Goal: Navigation & Orientation: Find specific page/section

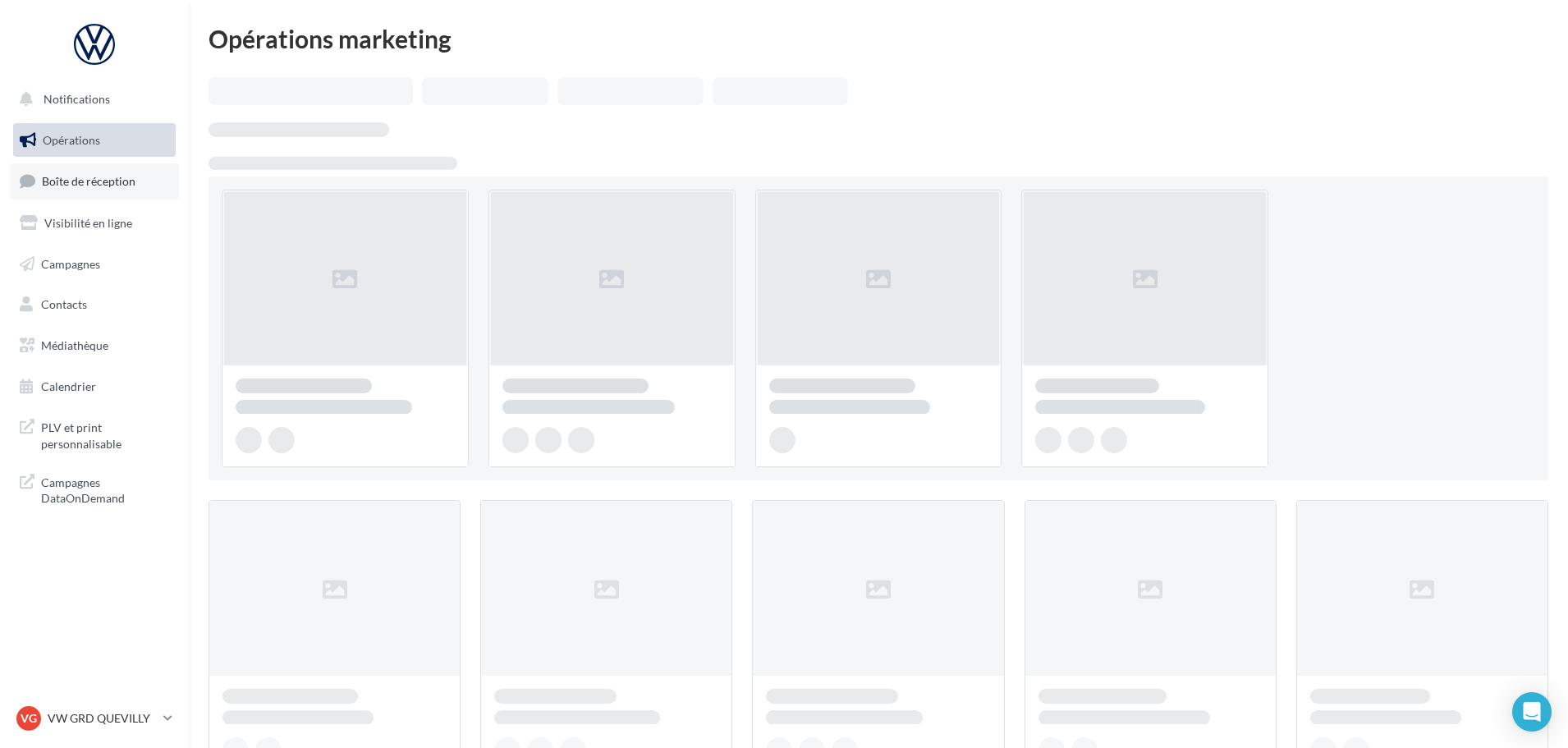
click at [104, 176] on span "Boîte de réception" at bounding box center [89, 181] width 94 height 14
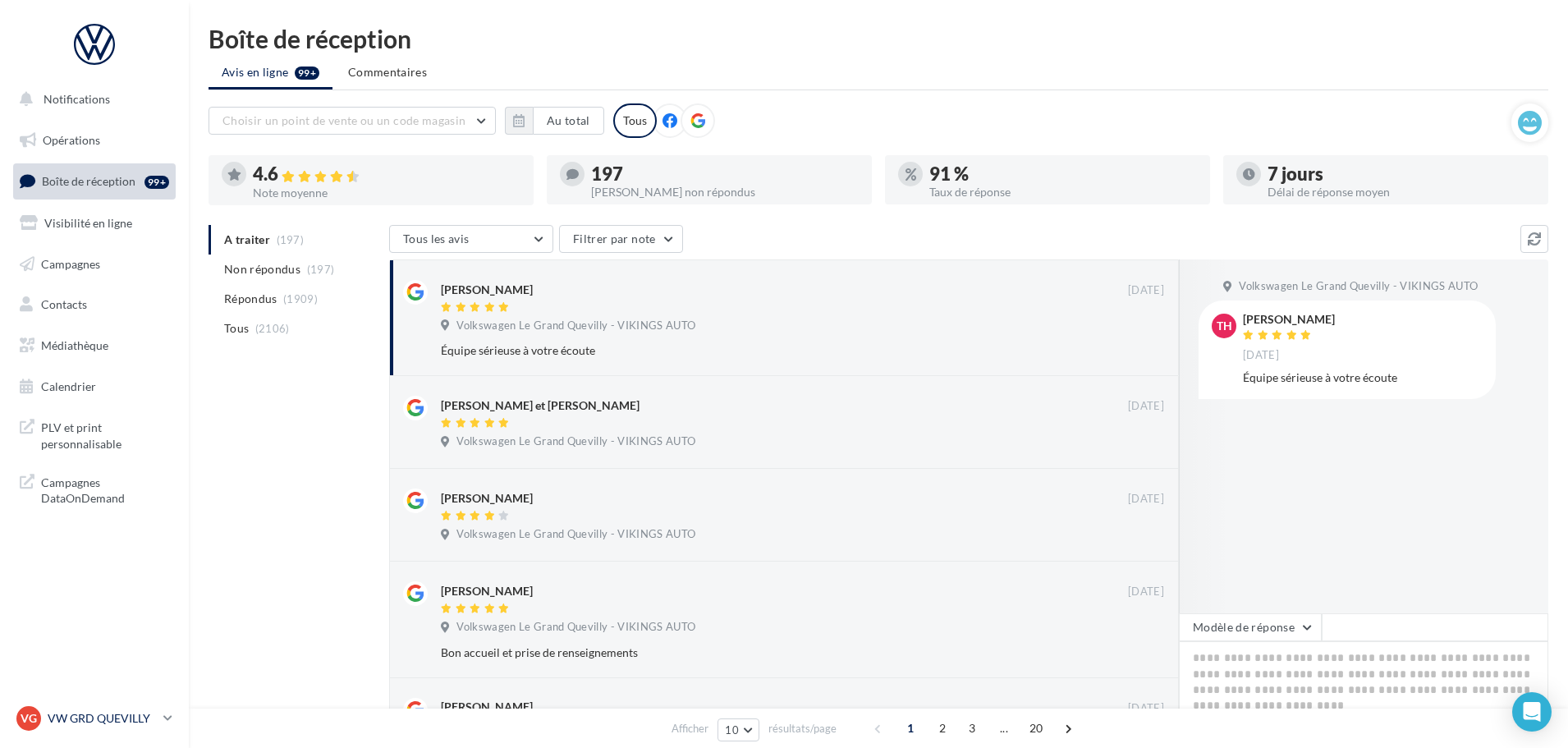
click at [114, 721] on p "VW GRD QUEVILLY" at bounding box center [102, 718] width 109 height 17
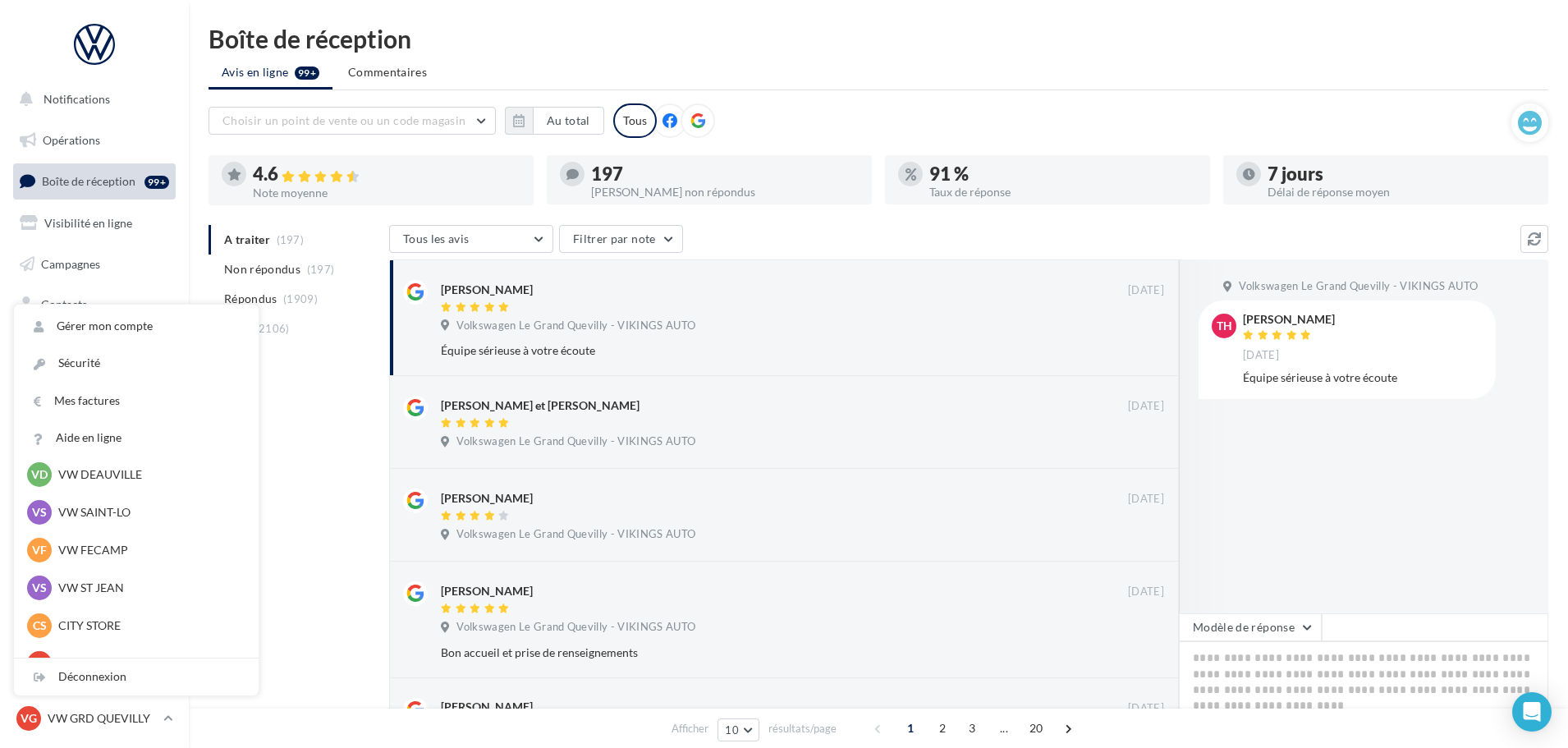
scroll to position [82, 0]
click at [146, 552] on p "VW DEAUVILLE" at bounding box center [148, 557] width 181 height 17
